Goal: Task Accomplishment & Management: Manage account settings

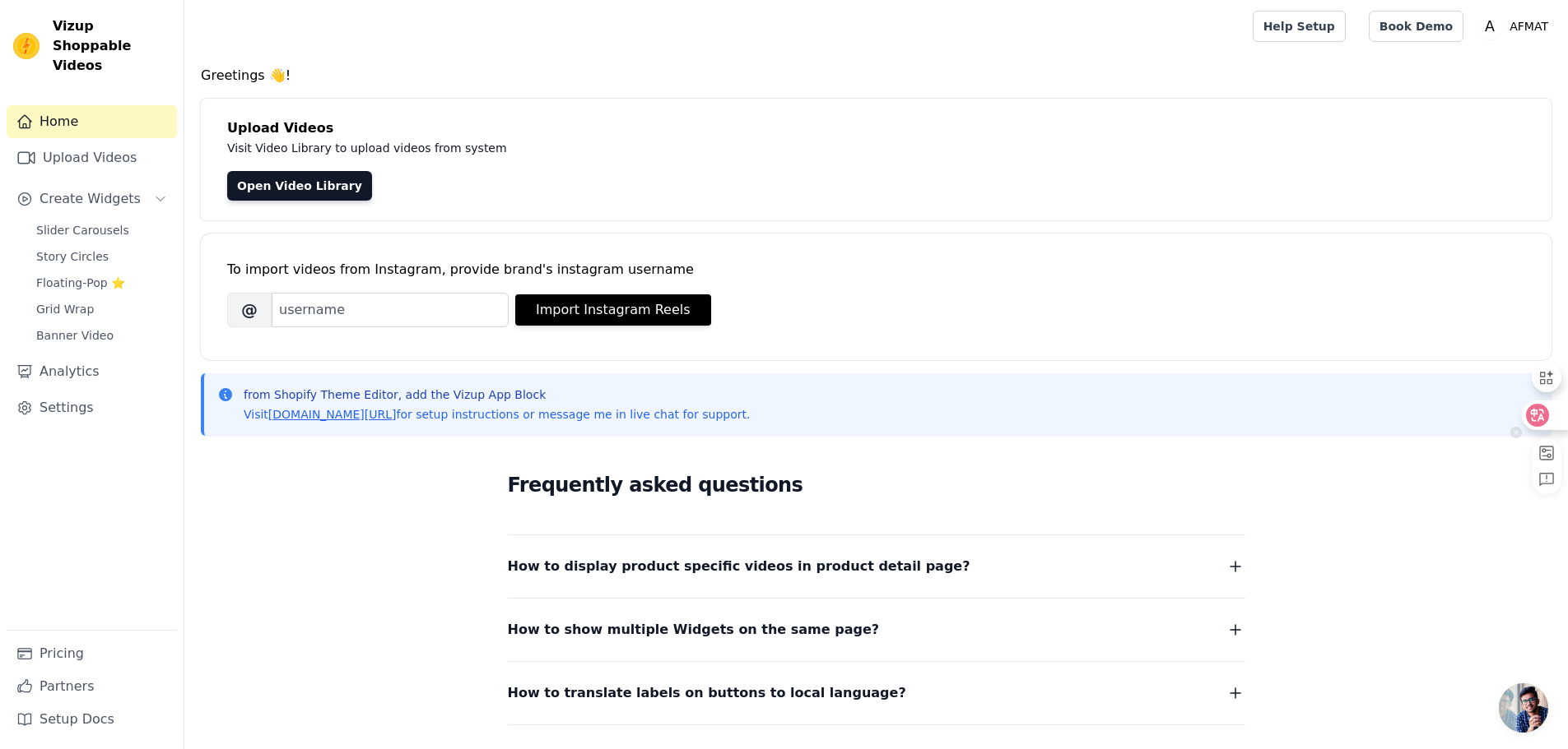
click at [1539, 422] on icon at bounding box center [1537, 415] width 16 height 16
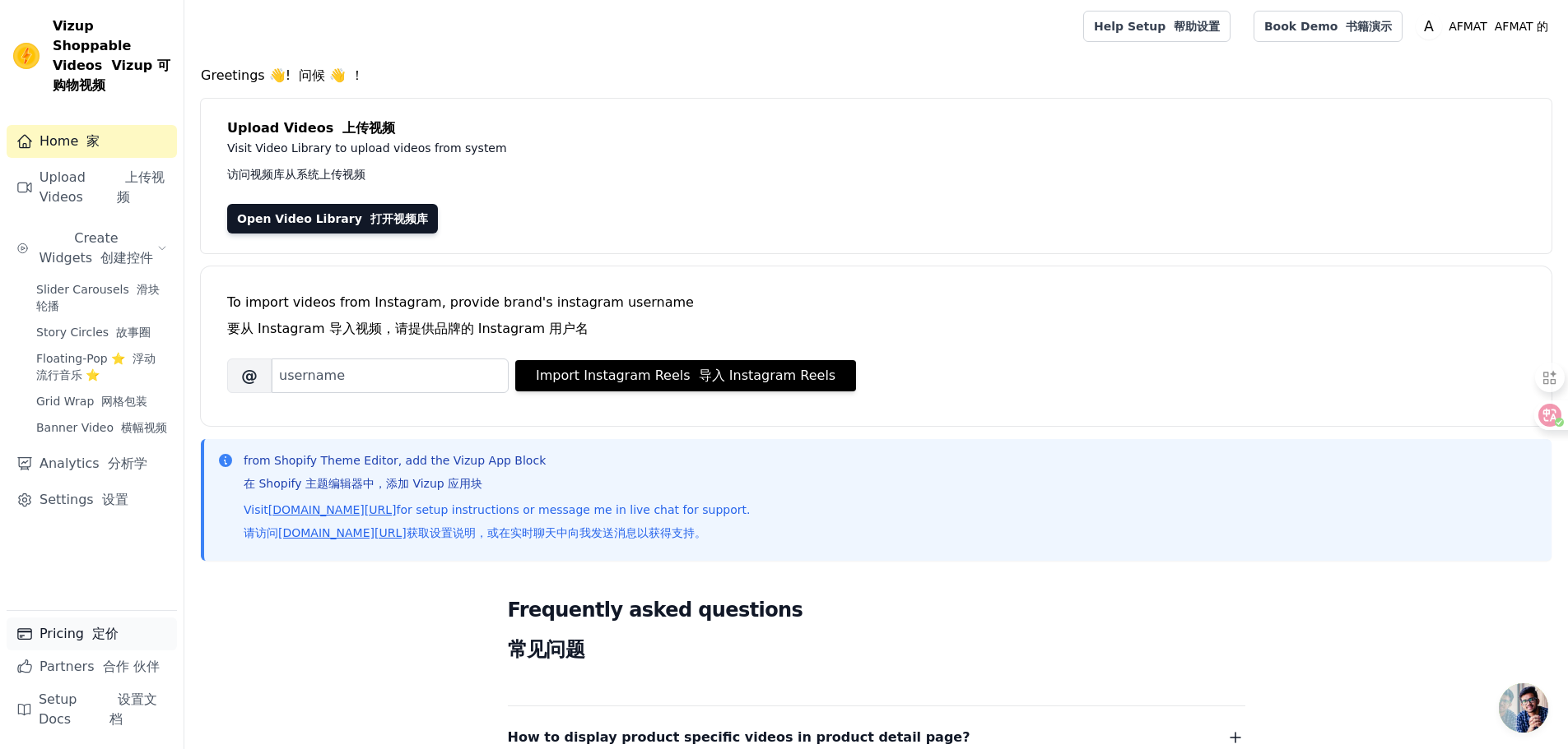
click at [81, 628] on link "Pricing 定价" at bounding box center [91, 633] width 170 height 33
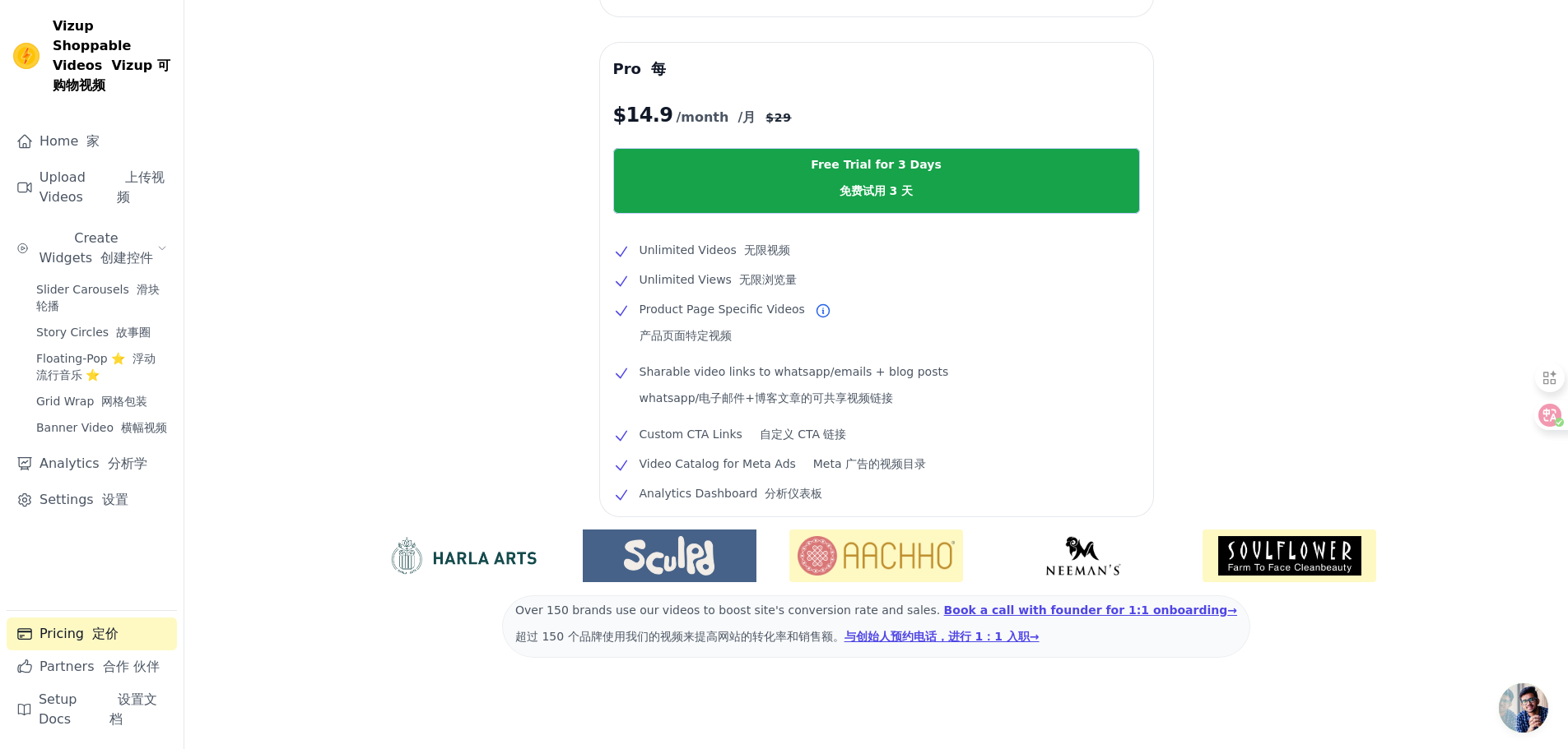
scroll to position [386, 0]
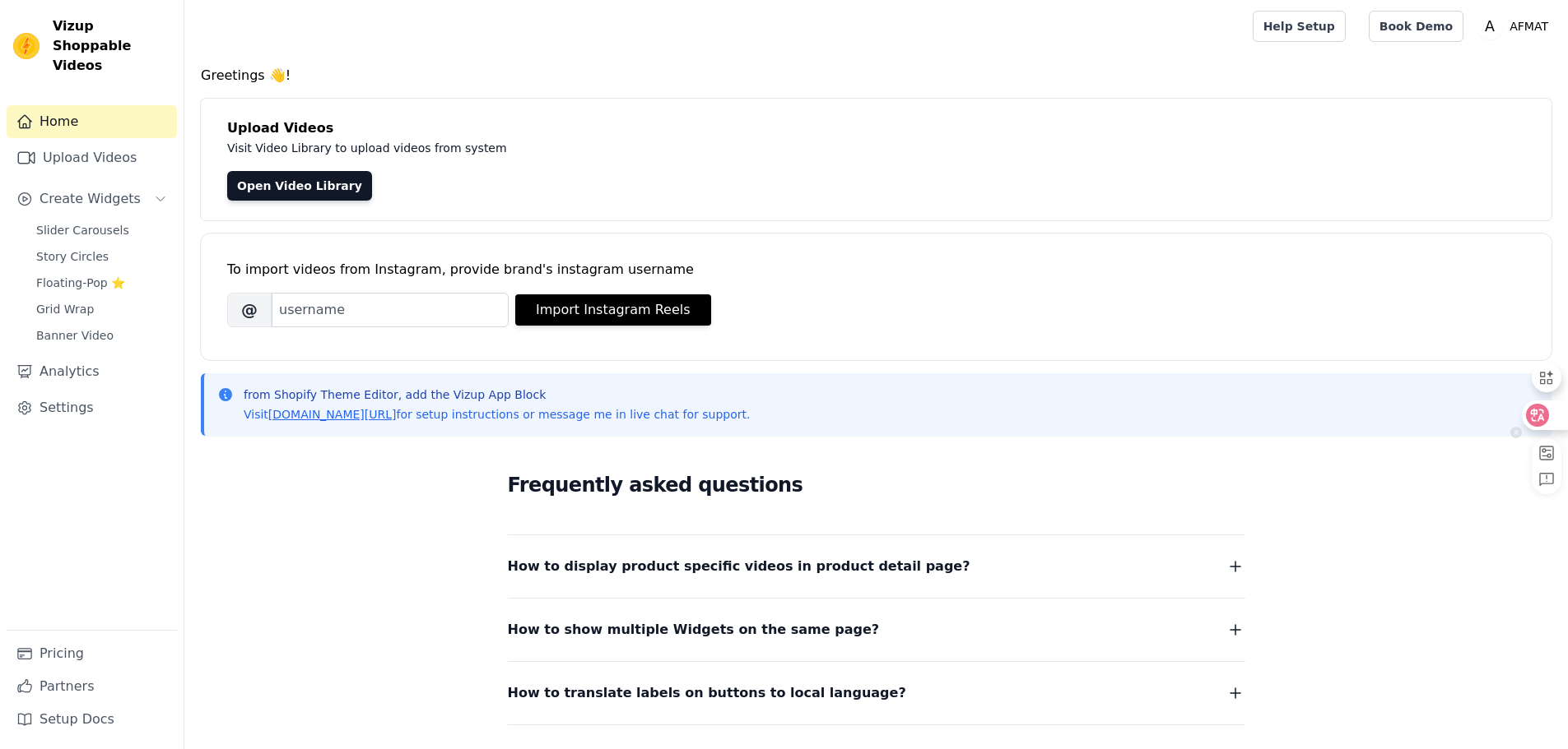
drag, startPoint x: 1541, startPoint y: 413, endPoint x: 1536, endPoint y: 364, distance: 49.3
click at [1541, 412] on icon at bounding box center [1537, 415] width 16 height 16
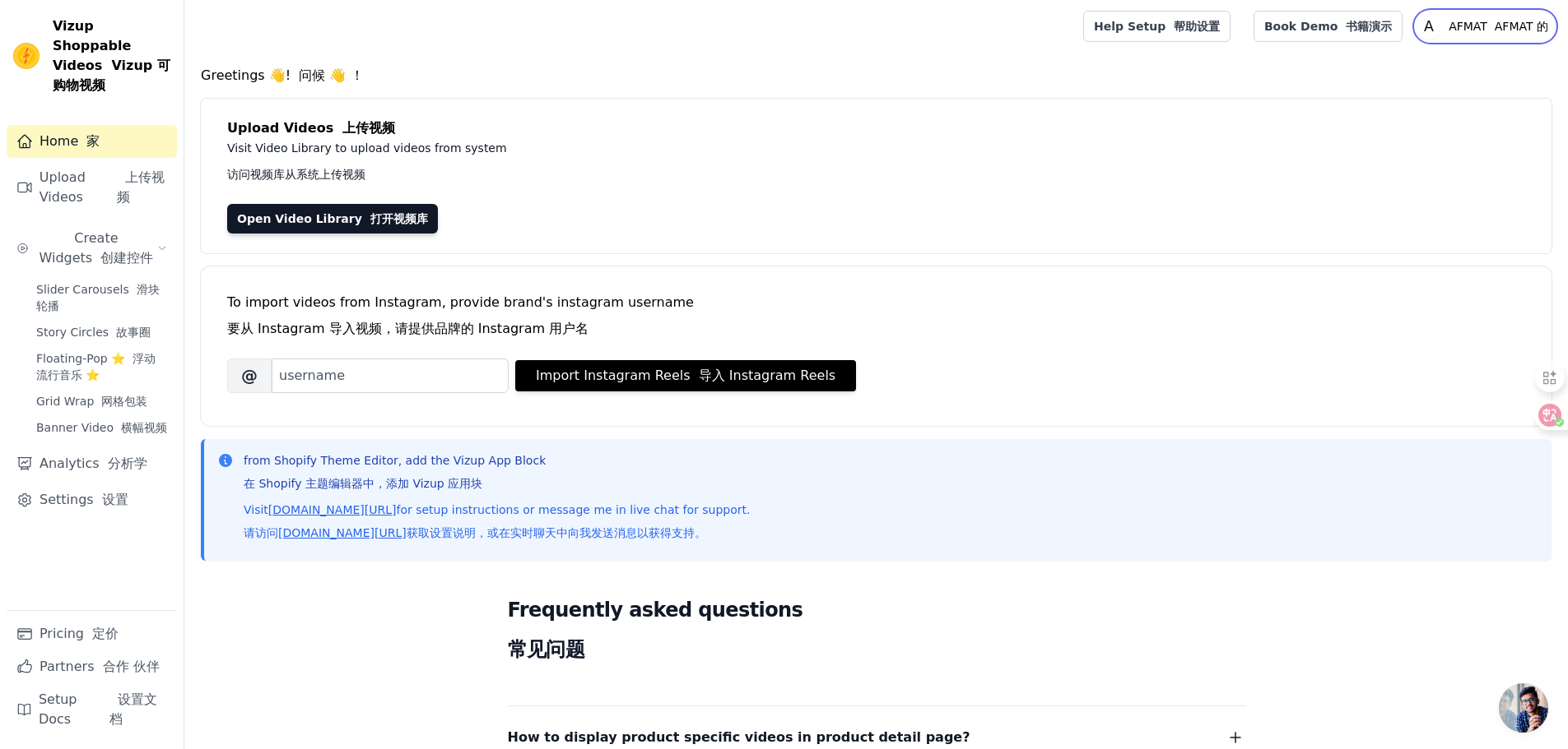
click at [1498, 31] on font "AFMAT 的" at bounding box center [1521, 26] width 54 height 13
click at [1444, 130] on link "Sign out 登出" at bounding box center [1476, 127] width 158 height 30
